Goal: Information Seeking & Learning: Learn about a topic

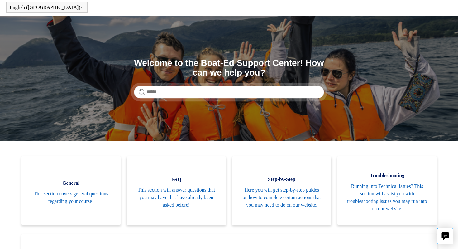
scroll to position [25, 0]
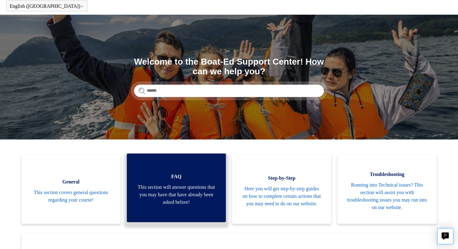
click at [183, 196] on span "This section will answer questions that you may have that have already been ask…" at bounding box center [176, 194] width 80 height 22
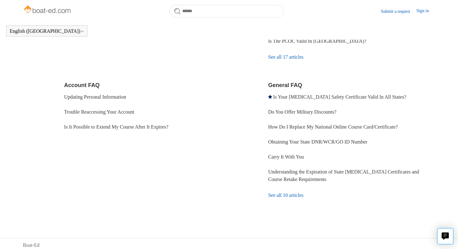
scroll to position [172, 0]
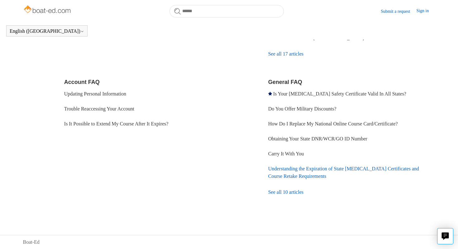
click at [294, 174] on link "Understanding the Expiration of State [MEDICAL_DATA] Certificates and Course Re…" at bounding box center [343, 172] width 151 height 13
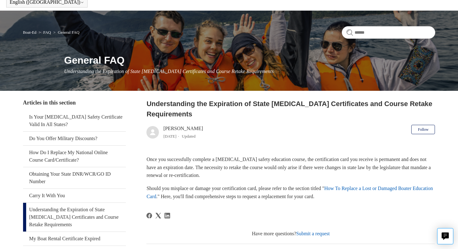
scroll to position [29, 0]
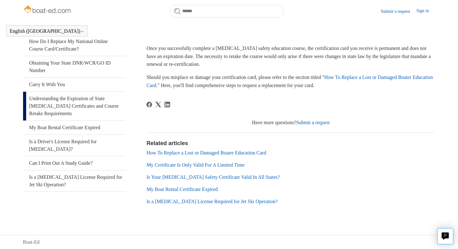
click at [202, 169] on ul "How To Replace a Lost or Damaged Boater Education Card My Certificate Is Only V…" at bounding box center [290, 177] width 288 height 56
click at [203, 167] on link "My Certificate Is Only Valid For A Limited Time" at bounding box center [195, 164] width 98 height 5
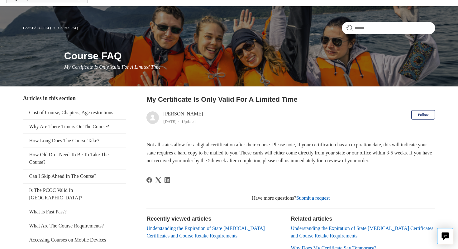
scroll to position [24, 0]
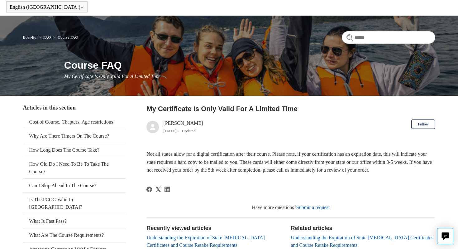
click at [50, 37] on link "FAQ" at bounding box center [47, 37] width 8 height 5
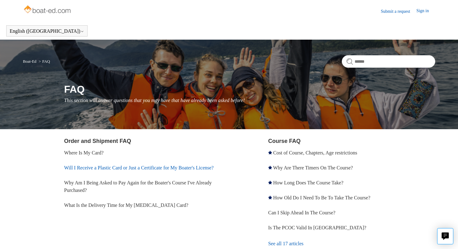
click at [82, 170] on link "Will I Receive a Plastic Card or Just a Certificate for My Boater's License?" at bounding box center [138, 167] width 149 height 5
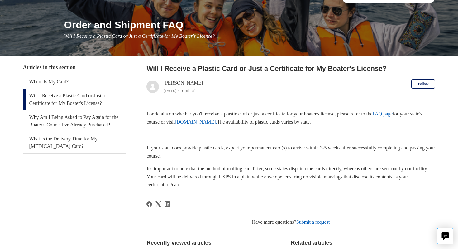
scroll to position [71, 0]
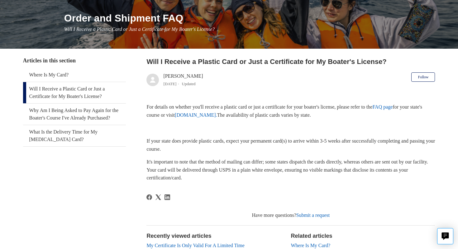
click at [392, 106] on link "FAQ page" at bounding box center [382, 106] width 20 height 5
